Goal: Navigation & Orientation: Find specific page/section

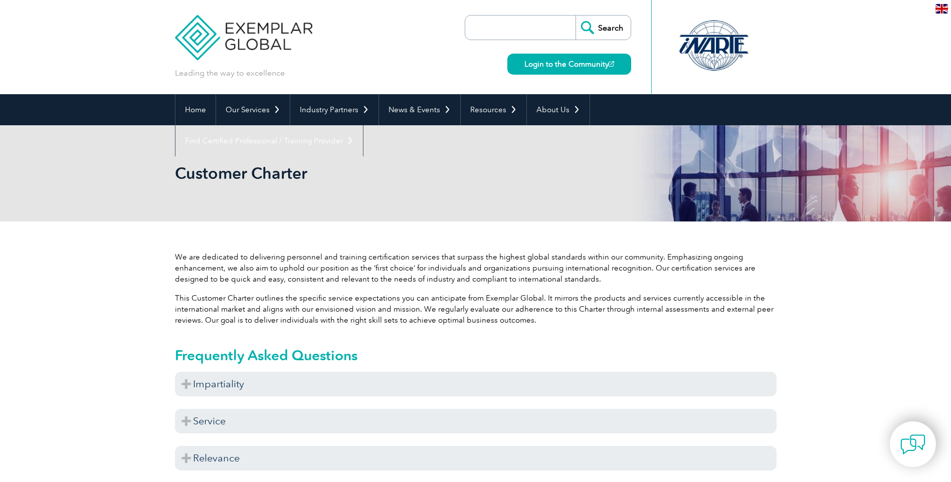
click at [292, 259] on p "We are dedicated to delivering personnel and training certification services th…" at bounding box center [475, 268] width 601 height 33
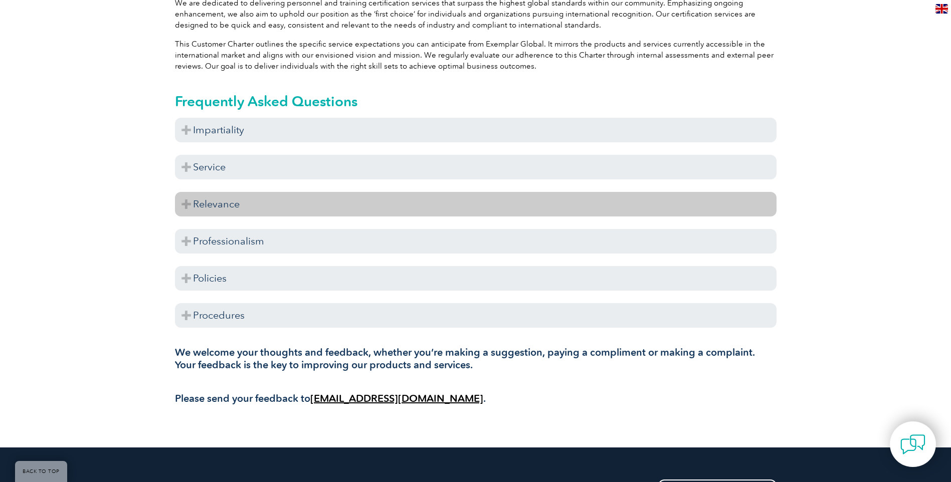
scroll to position [351, 0]
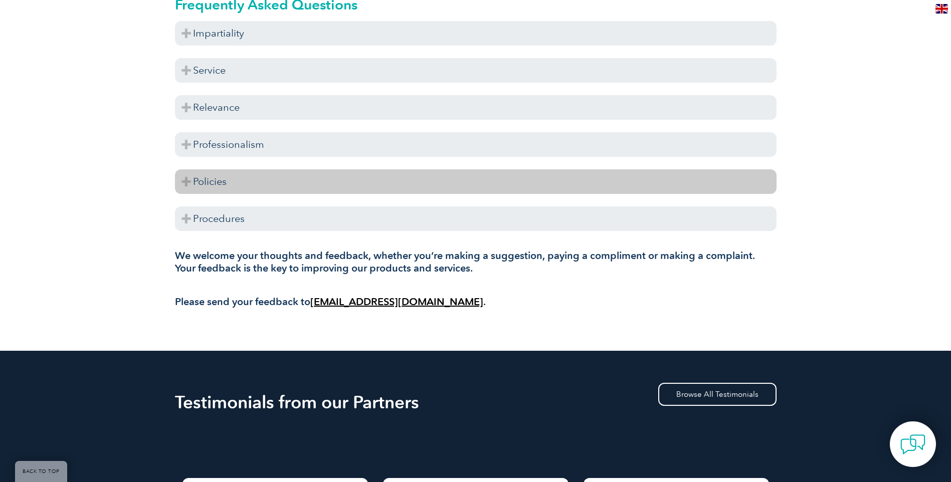
click at [209, 187] on h3 "Policies" at bounding box center [475, 181] width 601 height 25
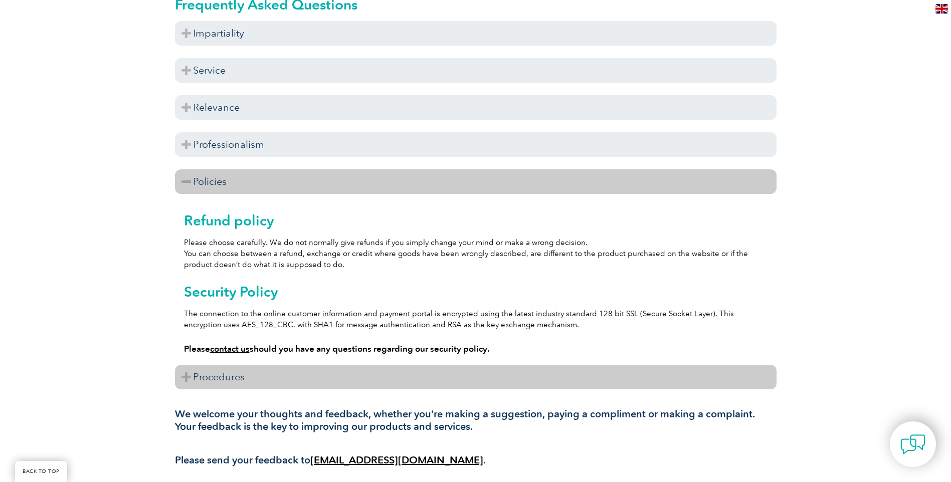
click at [206, 376] on h3 "Procedures" at bounding box center [475, 377] width 601 height 25
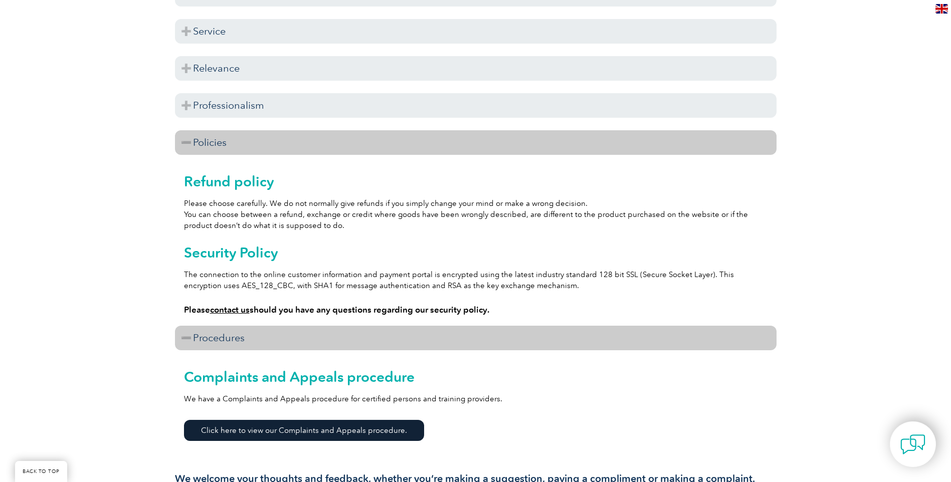
scroll to position [301, 0]
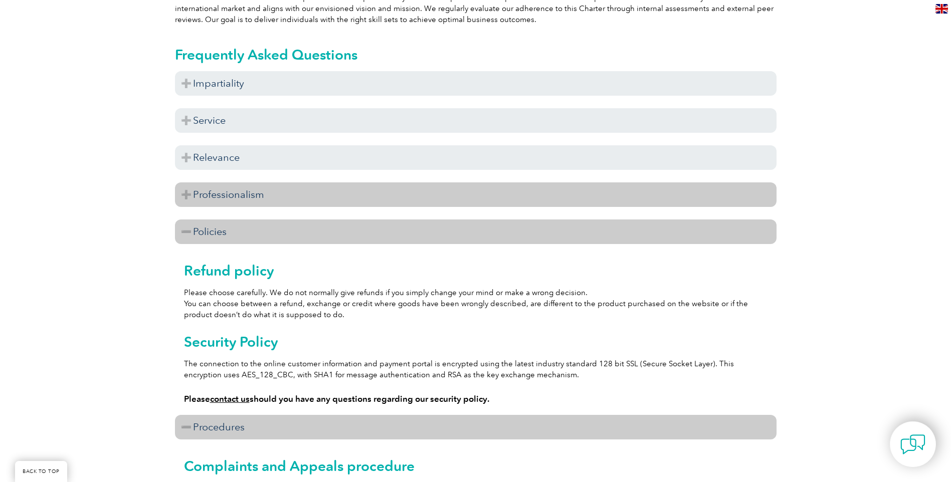
click at [215, 188] on h3 "Professionalism" at bounding box center [475, 194] width 601 height 25
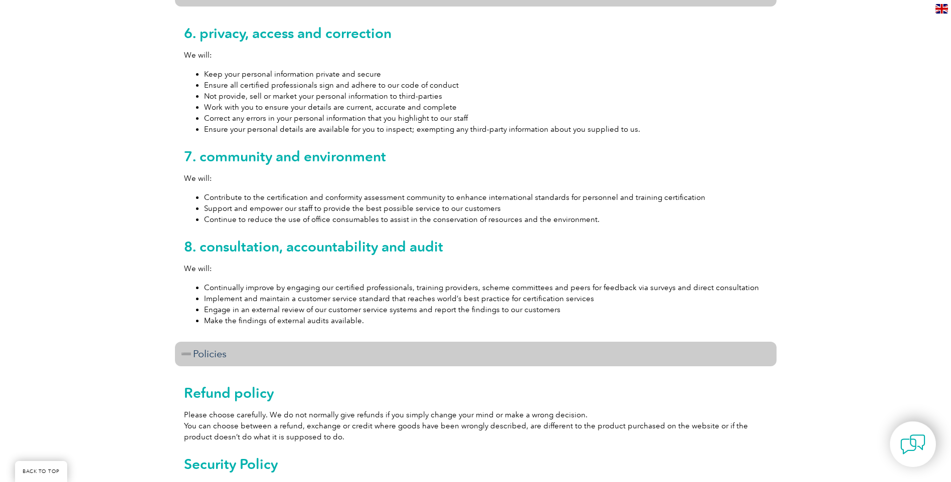
scroll to position [150, 0]
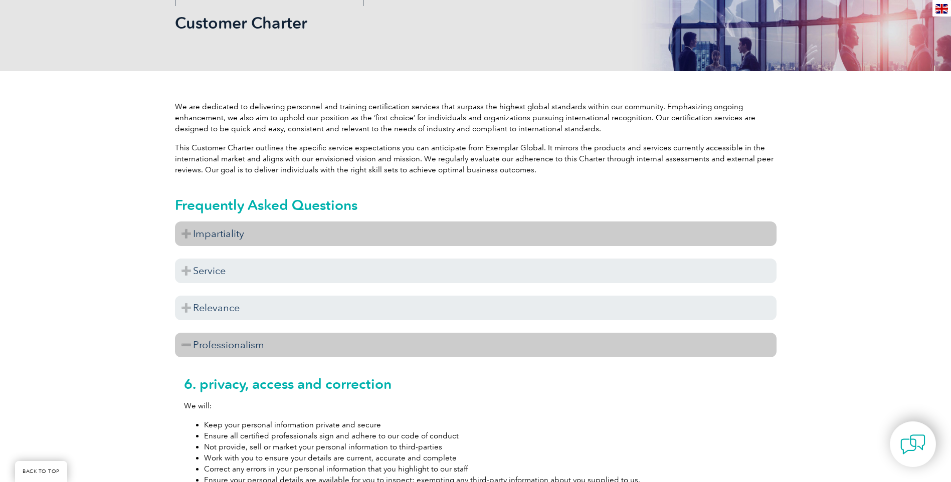
click at [257, 229] on h3 "Impartiality" at bounding box center [475, 233] width 601 height 25
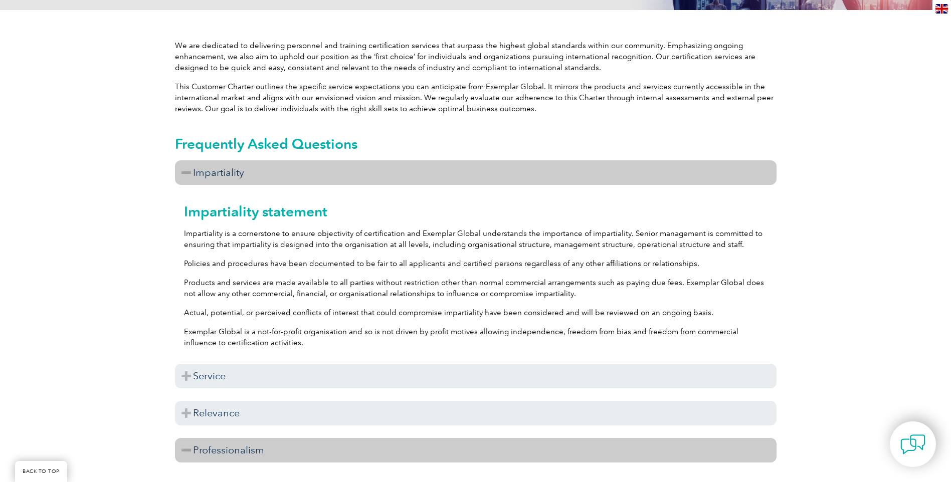
scroll to position [301, 0]
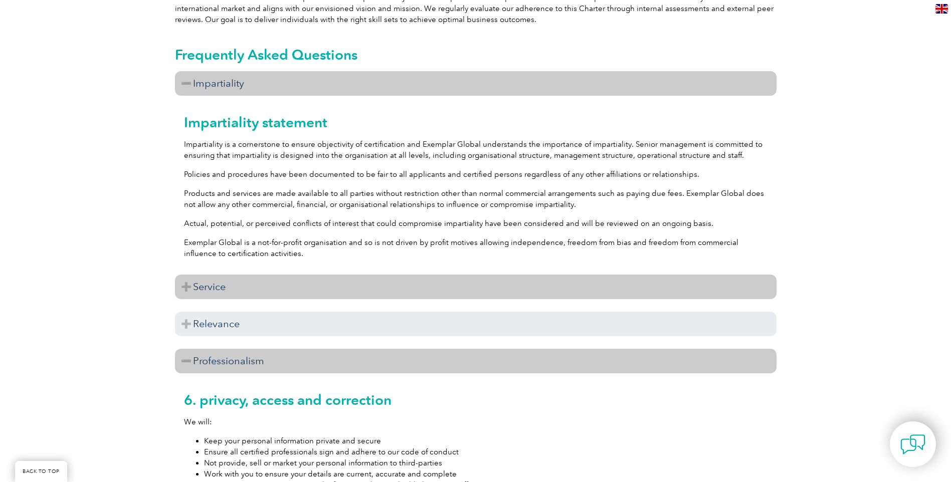
click at [221, 288] on h3 "Service" at bounding box center [475, 287] width 601 height 25
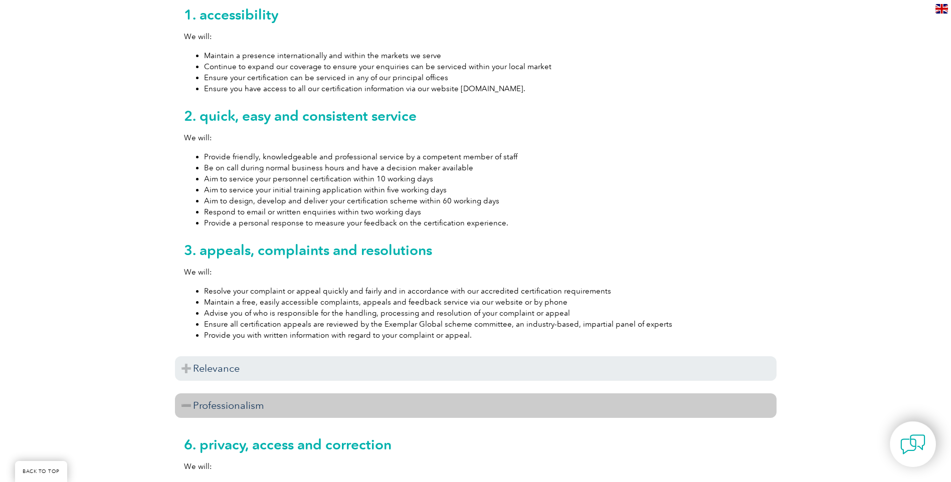
scroll to position [702, 0]
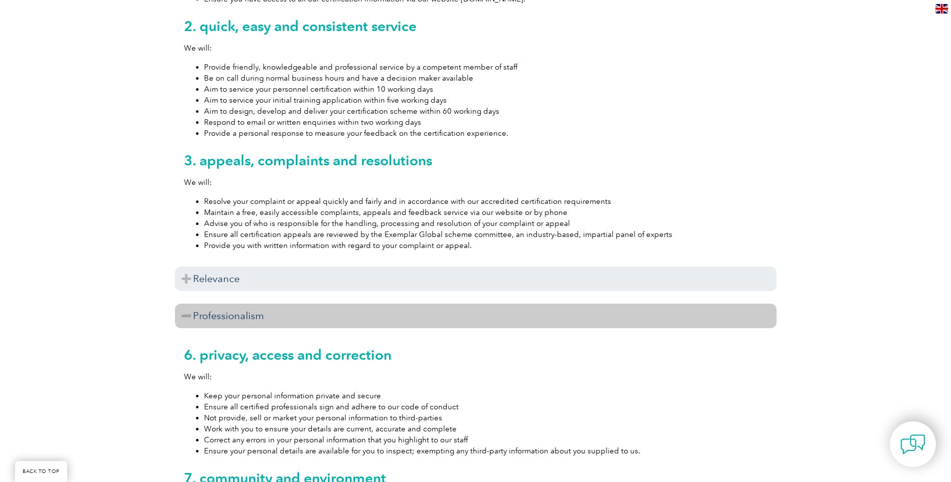
click at [223, 290] on h3 "Relevance" at bounding box center [475, 279] width 601 height 25
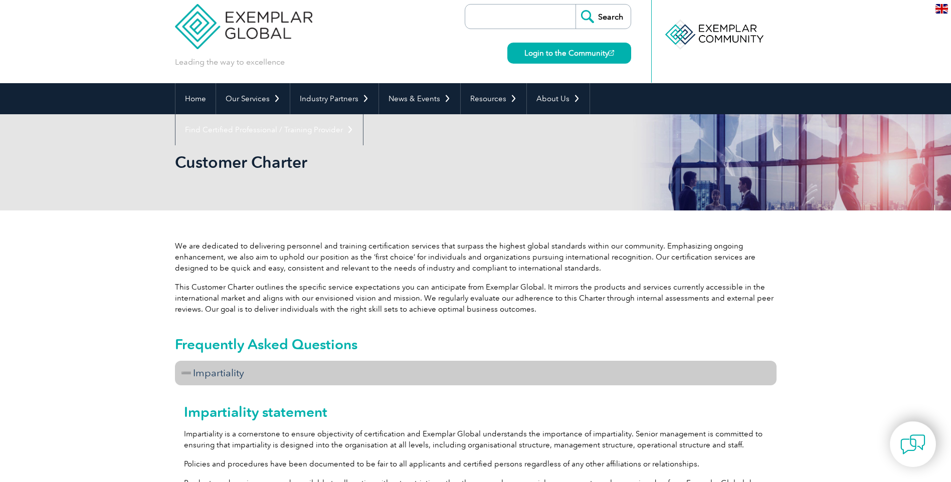
scroll to position [0, 0]
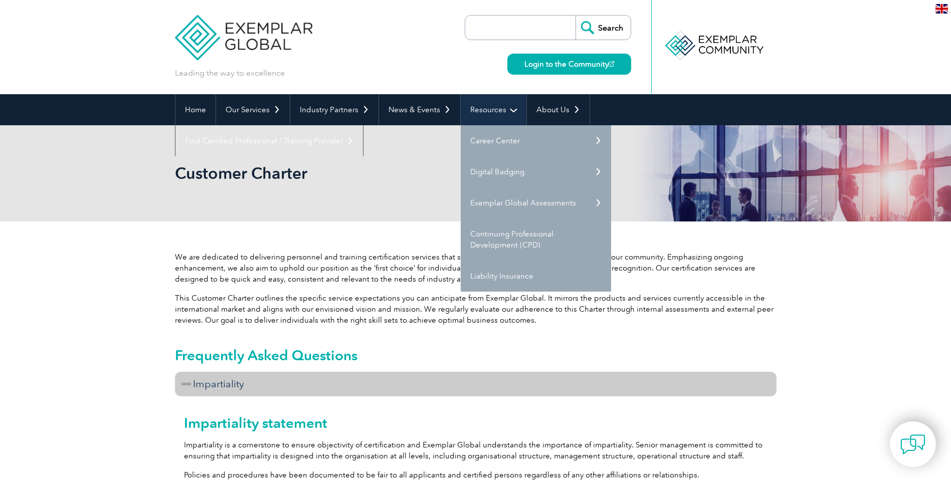
click at [508, 108] on link "Resources" at bounding box center [493, 109] width 66 height 31
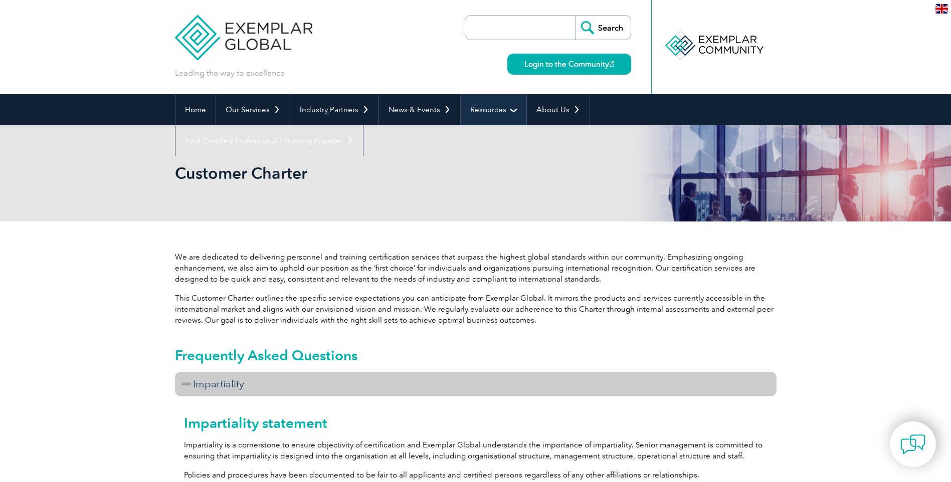
click at [508, 108] on link "Resources" at bounding box center [493, 109] width 66 height 31
click at [471, 108] on link "Resources" at bounding box center [493, 109] width 66 height 31
click at [483, 105] on link "Resources" at bounding box center [493, 109] width 66 height 31
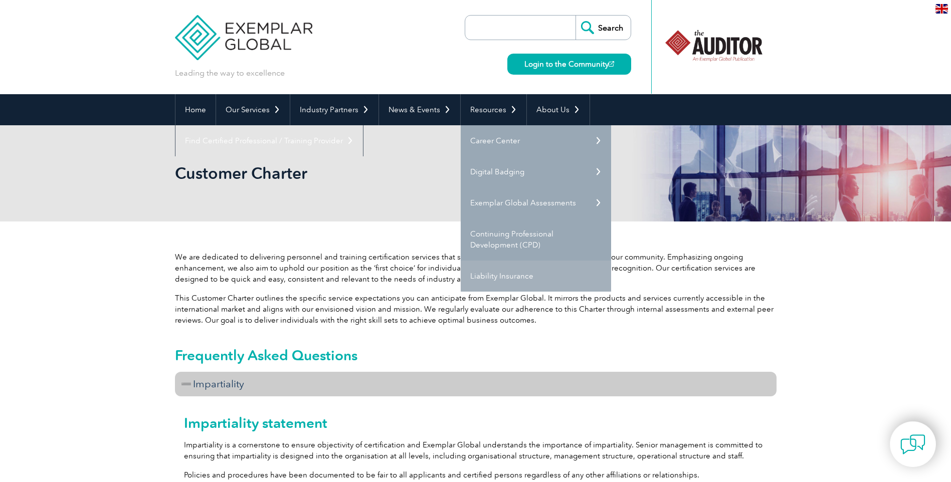
click at [481, 273] on link "Liability Insurance" at bounding box center [535, 276] width 150 height 31
